Goal: Find contact information: Find contact information

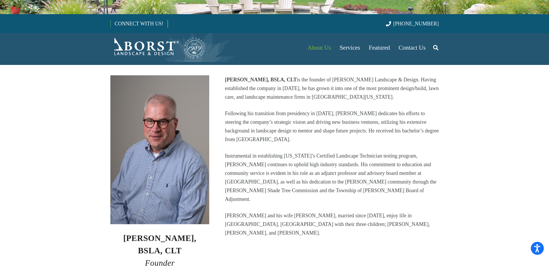
scroll to position [173, 0]
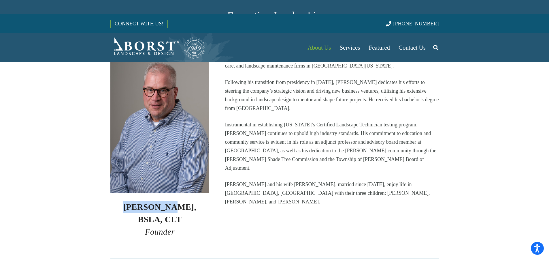
drag, startPoint x: 113, startPoint y: 196, endPoint x: 158, endPoint y: 193, distance: 45.1
click at [158, 201] on h3 "[PERSON_NAME], BSLA, CLT Founder" at bounding box center [159, 219] width 99 height 37
copy strong "[PERSON_NAME]"
click at [73, 248] on section at bounding box center [274, 258] width 549 height 21
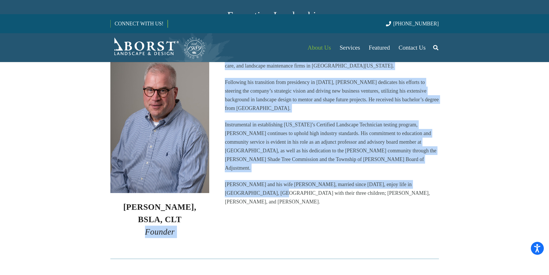
drag, startPoint x: 139, startPoint y: 207, endPoint x: 226, endPoint y: 214, distance: 87.6
click at [226, 214] on section "[PERSON_NAME], BSLA, CLT Founder [PERSON_NAME], BSLA, CLT is the founder of [PE…" at bounding box center [274, 141] width 549 height 215
click at [149, 221] on section "[PERSON_NAME], BSLA, CLT Founder [PERSON_NAME], BSLA, CLT is the founder of [PE…" at bounding box center [274, 141] width 549 height 215
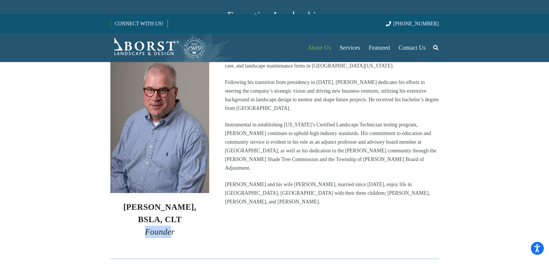
drag, startPoint x: 143, startPoint y: 211, endPoint x: 170, endPoint y: 210, distance: 26.8
click at [170, 210] on h3 "[PERSON_NAME], BSLA, CLT Founder" at bounding box center [159, 219] width 99 height 37
click at [128, 207] on h3 "[PERSON_NAME], BSLA, CLT Founder" at bounding box center [159, 219] width 99 height 37
drag, startPoint x: 137, startPoint y: 205, endPoint x: 177, endPoint y: 205, distance: 39.5
click at [177, 205] on h3 "[PERSON_NAME], BSLA, CLT Founder" at bounding box center [159, 219] width 99 height 37
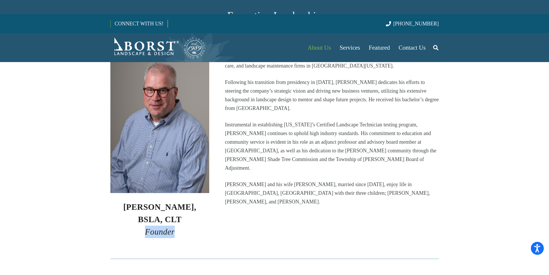
copy em "Founder"
click at [213, 196] on div "[PERSON_NAME], BSLA, CLT Founder" at bounding box center [160, 141] width 115 height 194
drag, startPoint x: 156, startPoint y: 192, endPoint x: 138, endPoint y: 193, distance: 18.5
click at [138, 202] on strong "[PERSON_NAME], BSLA, CLT" at bounding box center [159, 213] width 73 height 22
copy strong "[PERSON_NAME]"
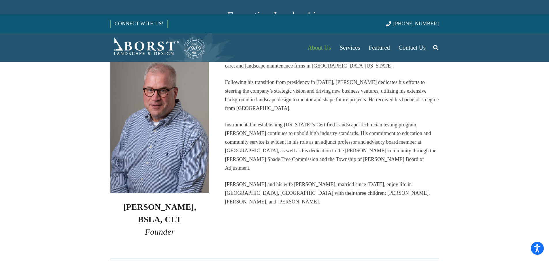
click at [241, 207] on div "[PERSON_NAME], BSLA, CLT is the founder of [PERSON_NAME] Landscape & Design. Ha…" at bounding box center [331, 141] width 229 height 194
click at [173, 154] on img at bounding box center [159, 118] width 99 height 149
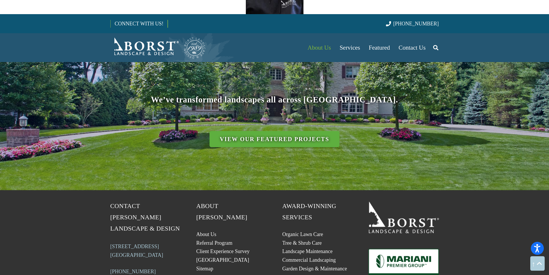
scroll to position [2494, 0]
